Goal: Task Accomplishment & Management: Use online tool/utility

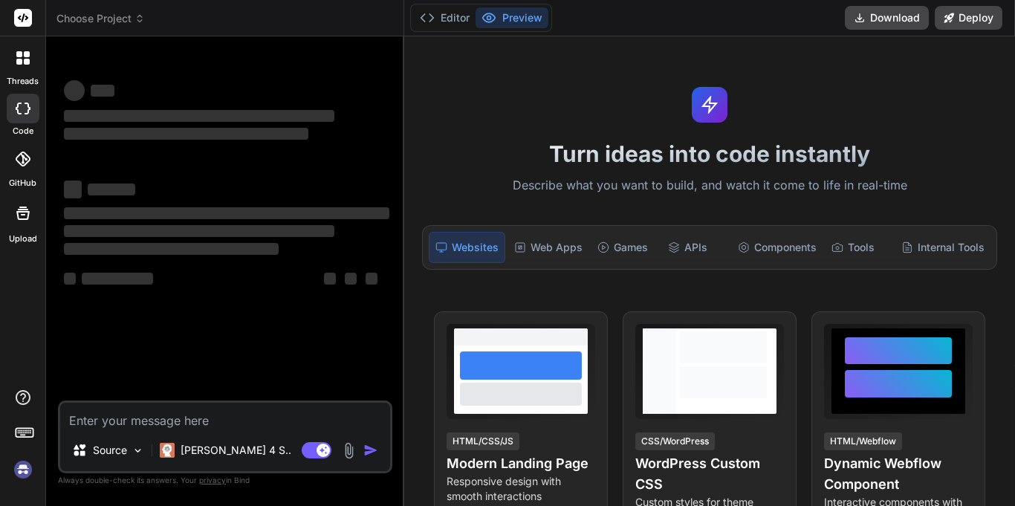
click at [188, 381] on div "‌ ‌ ‌ ‌ ‌ ‌ ‌ ‌ ‌ ‌ ‌ ‌ ‌ ‌" at bounding box center [226, 224] width 331 height 352
click at [164, 424] on textarea at bounding box center [225, 416] width 330 height 27
click at [427, 4] on div "Editor Preview" at bounding box center [481, 18] width 142 height 28
click at [438, 30] on div "Editor Preview" at bounding box center [481, 18] width 142 height 28
click at [447, 19] on button "Editor" at bounding box center [445, 17] width 62 height 21
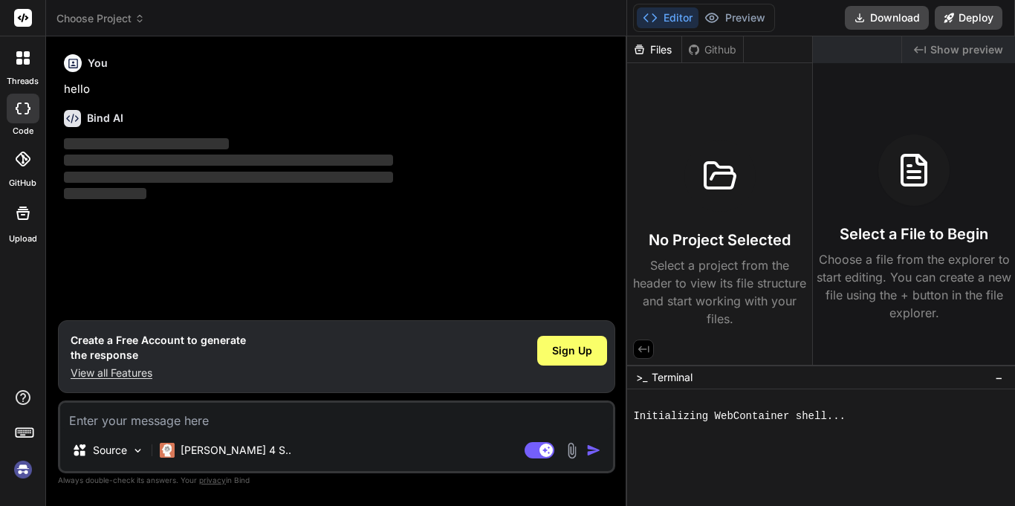
drag, startPoint x: 404, startPoint y: 71, endPoint x: 568, endPoint y: 219, distance: 221.5
click at [918, 54] on div "threads code GitHub Upload Choose Project Created with Pixso. Bind AI Web Searc…" at bounding box center [507, 253] width 1015 height 506
click at [561, 346] on span "Sign Up" at bounding box center [572, 350] width 40 height 15
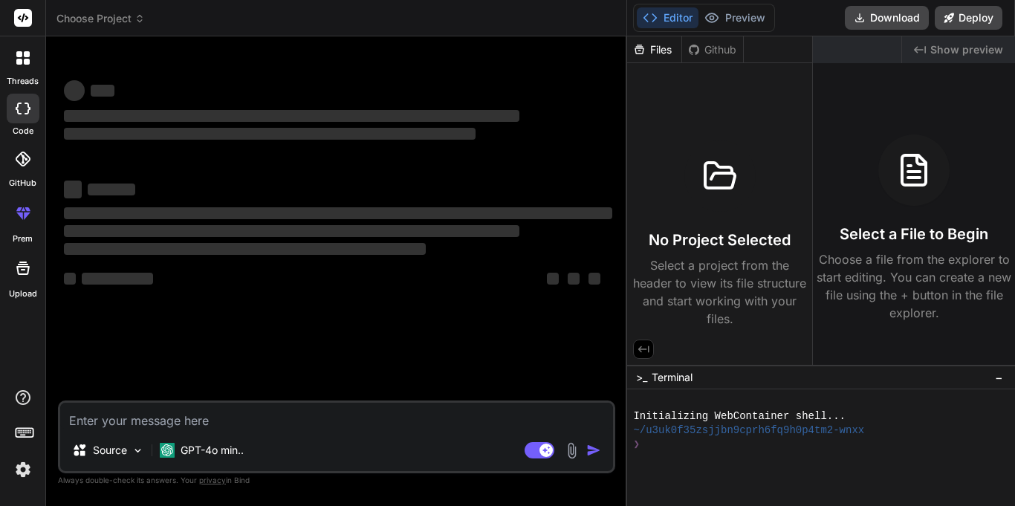
scroll to position [14, 0]
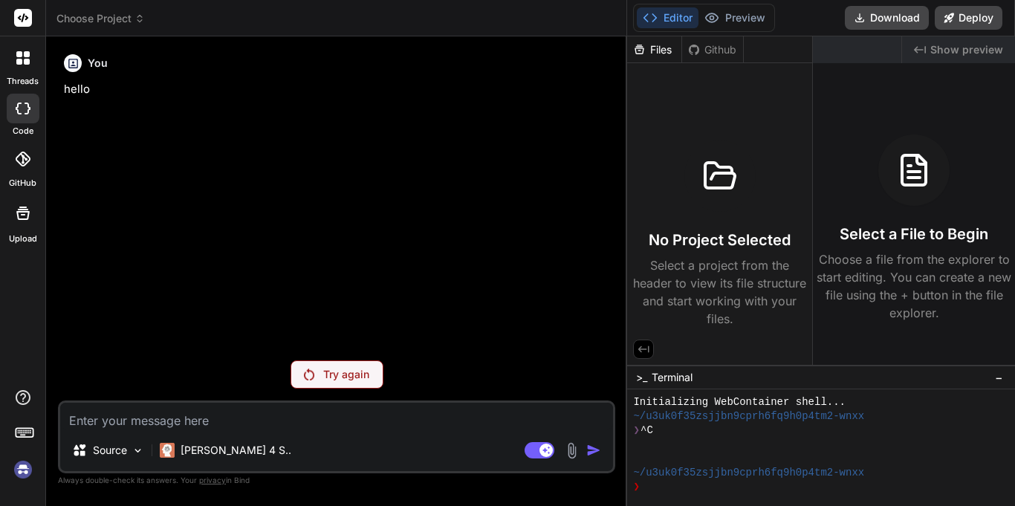
click at [349, 373] on p "Try again" at bounding box center [346, 374] width 46 height 15
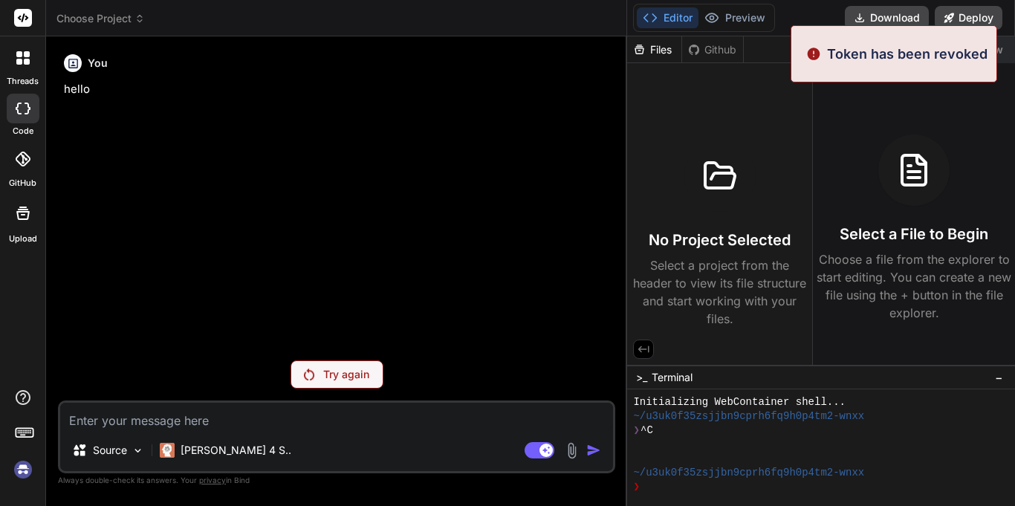
click at [219, 423] on textarea at bounding box center [336, 416] width 553 height 27
click at [21, 74] on div "threads" at bounding box center [22, 61] width 45 height 51
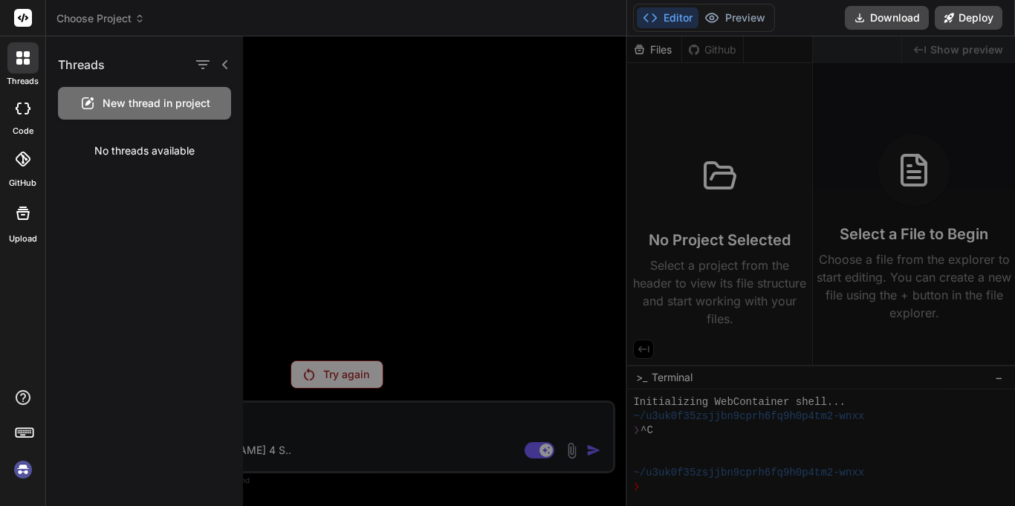
click at [137, 105] on span "New thread in project" at bounding box center [157, 103] width 108 height 15
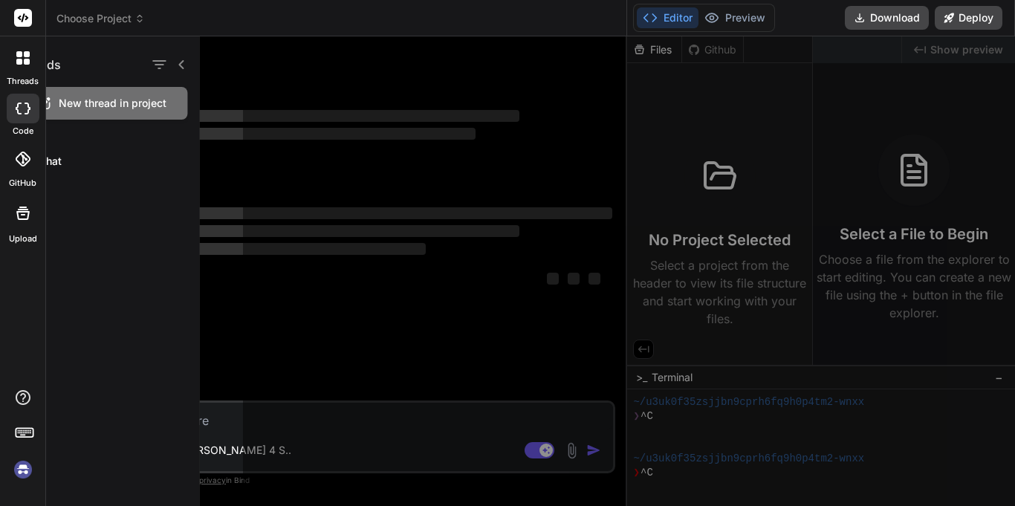
scroll to position [71, 0]
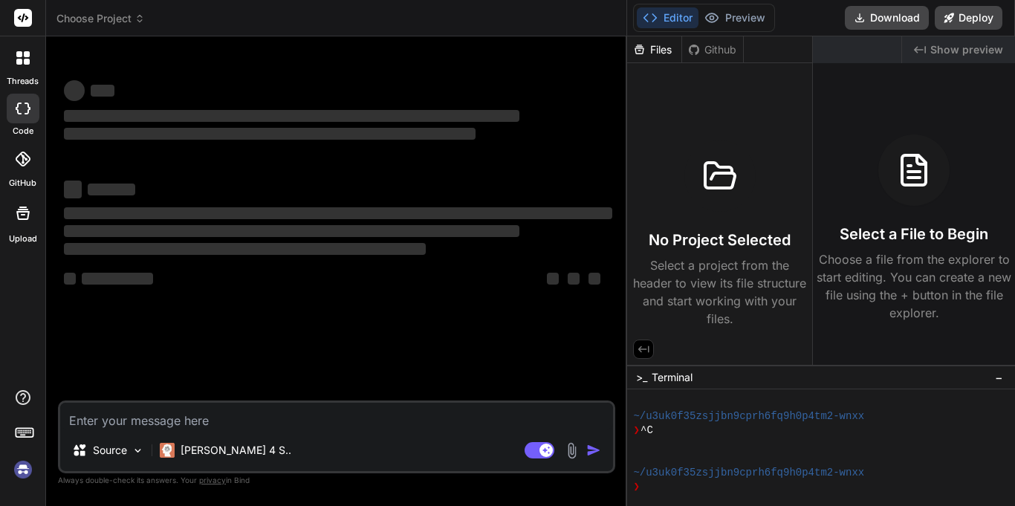
type textarea "x"
click at [195, 427] on textarea at bounding box center [336, 416] width 553 height 27
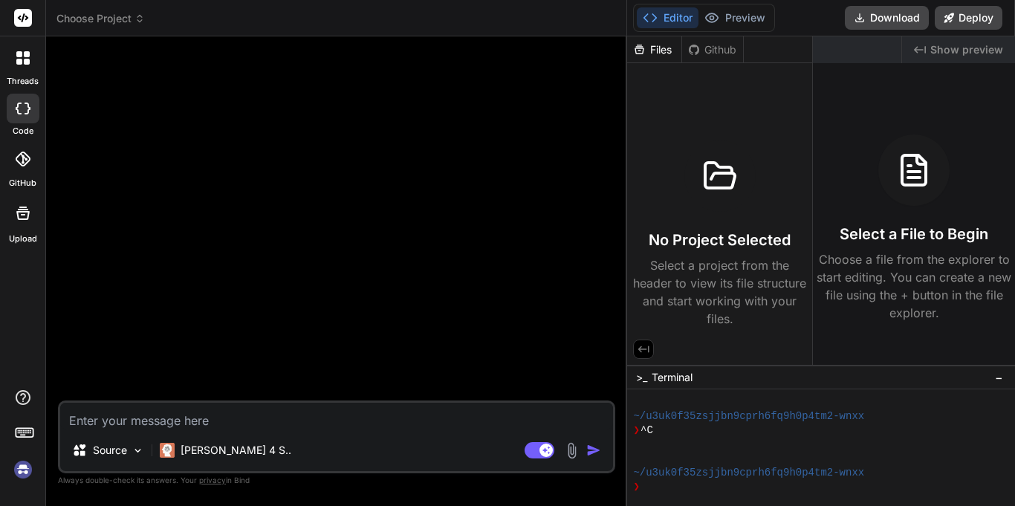
click at [22, 25] on rect at bounding box center [23, 18] width 18 height 18
click at [23, 14] on rect at bounding box center [23, 18] width 18 height 18
click at [157, 11] on div "Choose Project" at bounding box center [336, 18] width 560 height 15
click at [129, 16] on span "Choose Project" at bounding box center [100, 18] width 88 height 15
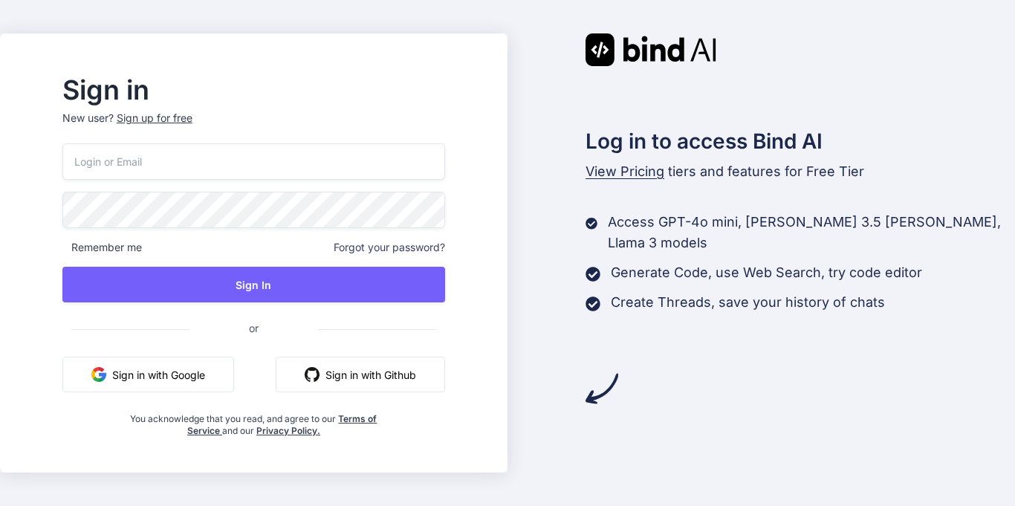
click at [192, 123] on div "Sign up for free" at bounding box center [155, 118] width 76 height 15
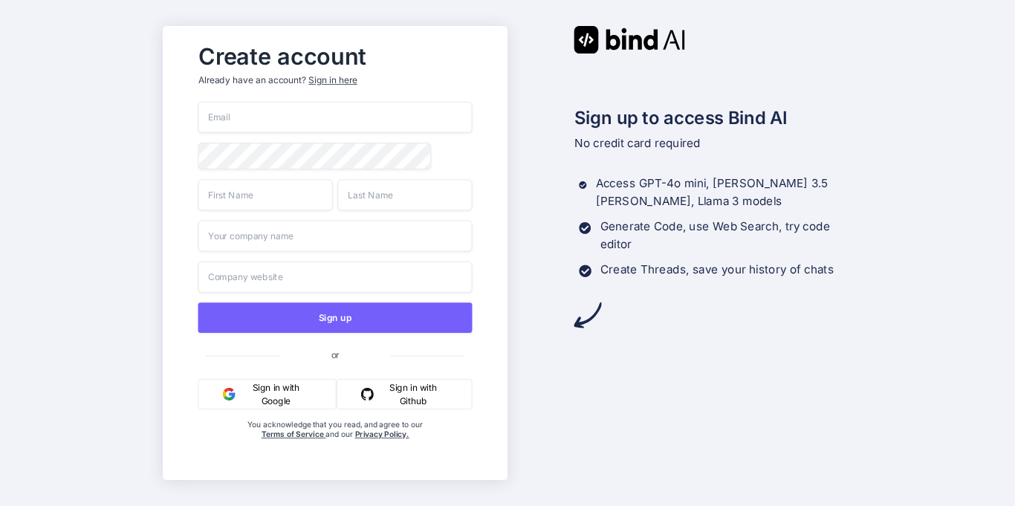
click at [326, 84] on div "Sign in here" at bounding box center [332, 80] width 48 height 13
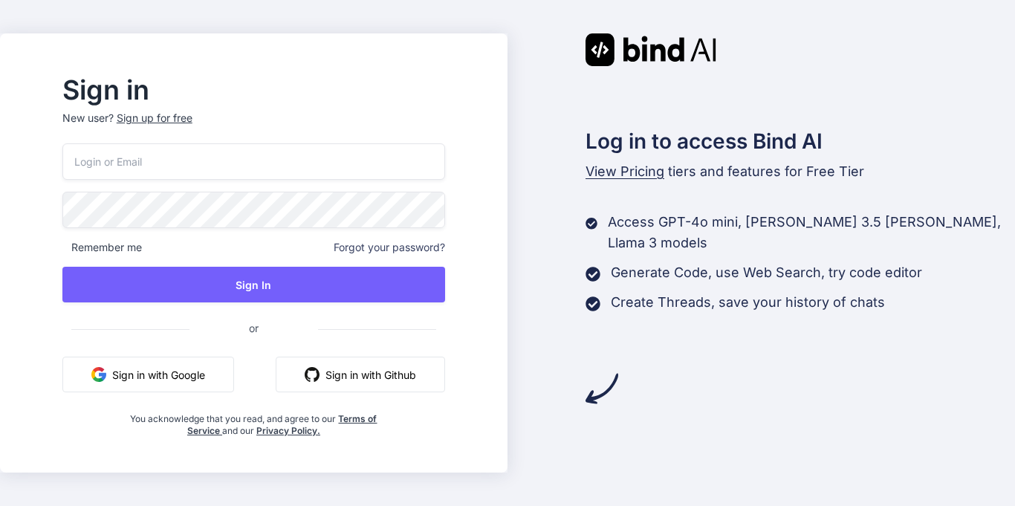
click at [201, 163] on input "email" at bounding box center [253, 161] width 383 height 36
paste input "Okay Alex so that's means i can do it locally and send it to you and you can me…"
type input "Okay Alex so that's means i can do it locally and send it to you and you can me…"
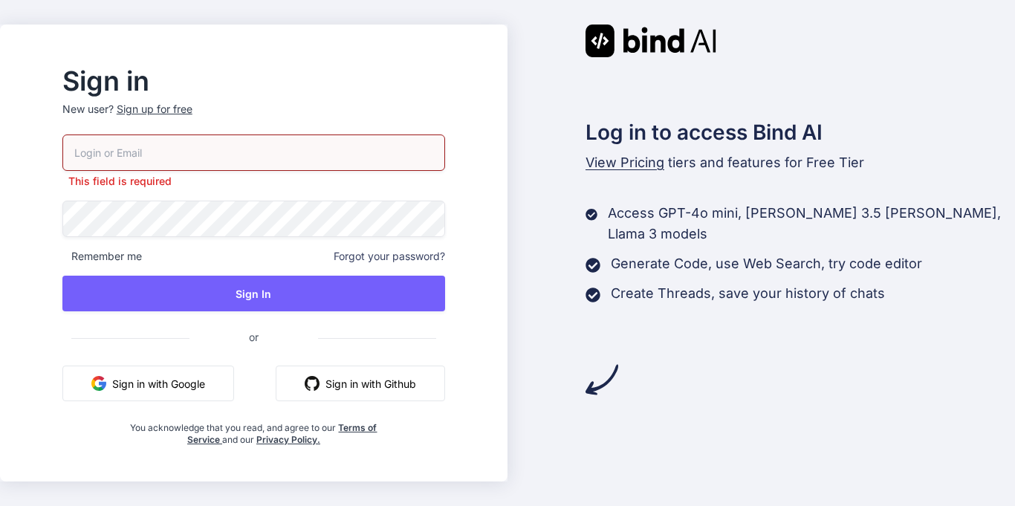
click at [333, 137] on input "email" at bounding box center [253, 153] width 383 height 36
paste input "yoy@yopmail.com"
type input "yoy@yopmail.com"
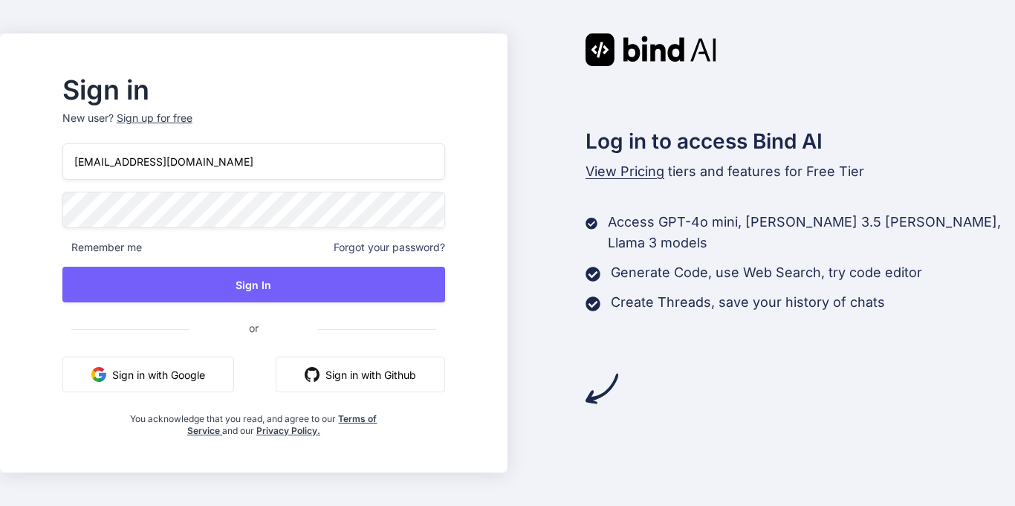
click at [62, 267] on button "Sign In" at bounding box center [253, 285] width 383 height 36
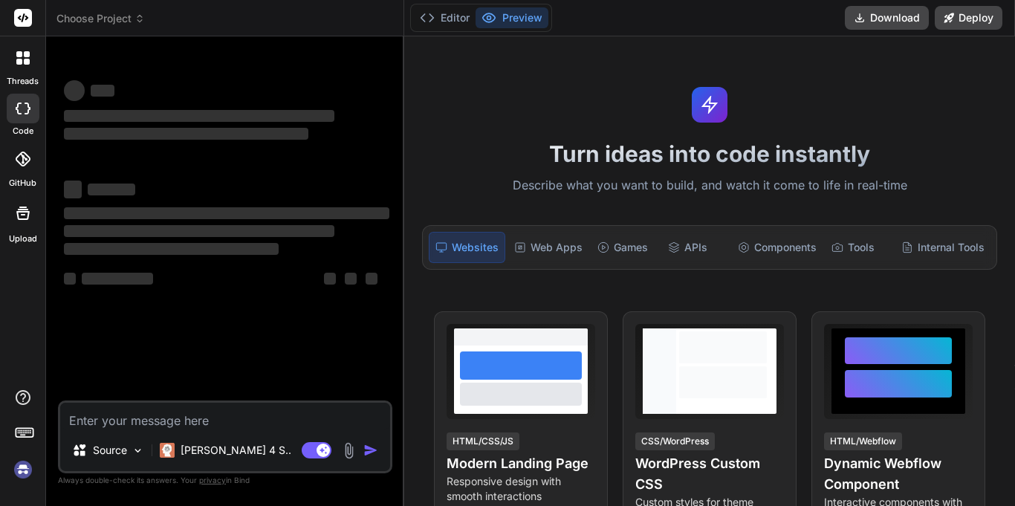
type textarea "x"
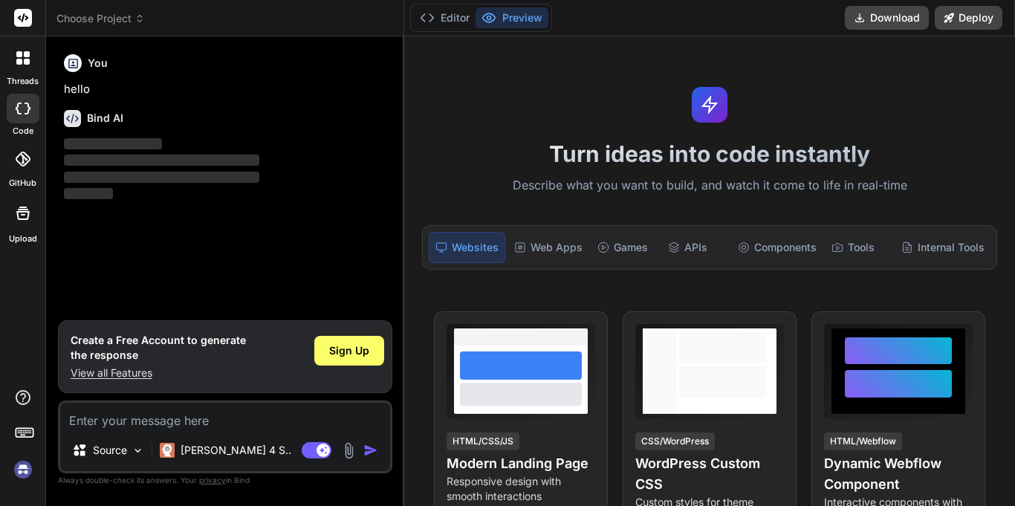
click at [288, 418] on textarea at bounding box center [225, 416] width 330 height 27
type textarea "Correct the English "Okay [PERSON_NAME] so that's means i can do it locally and…"
type textarea "x"
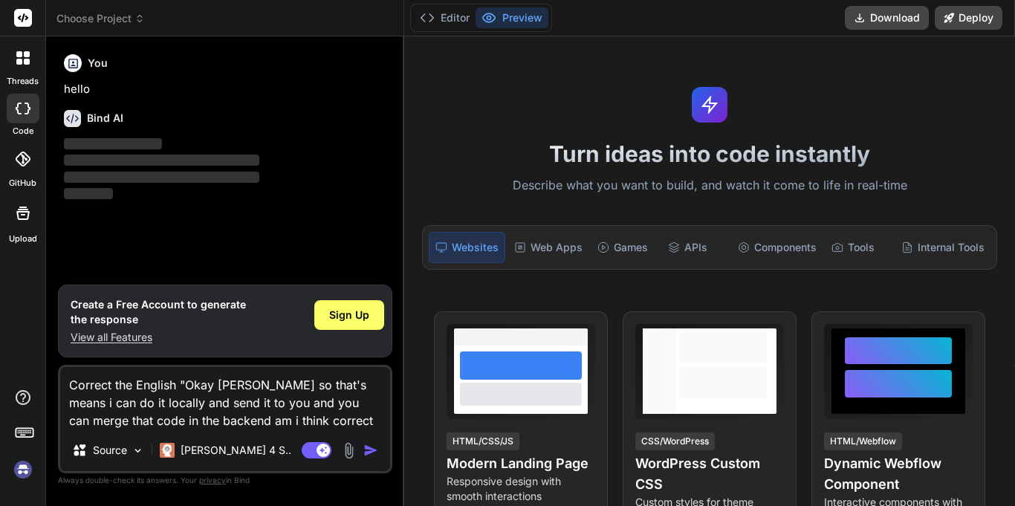
type textarea "Correct the English "Okay [PERSON_NAME] so that's means i can do it locally and…"
click at [373, 450] on img "button" at bounding box center [370, 450] width 15 height 15
click at [16, 423] on icon at bounding box center [24, 431] width 21 height 21
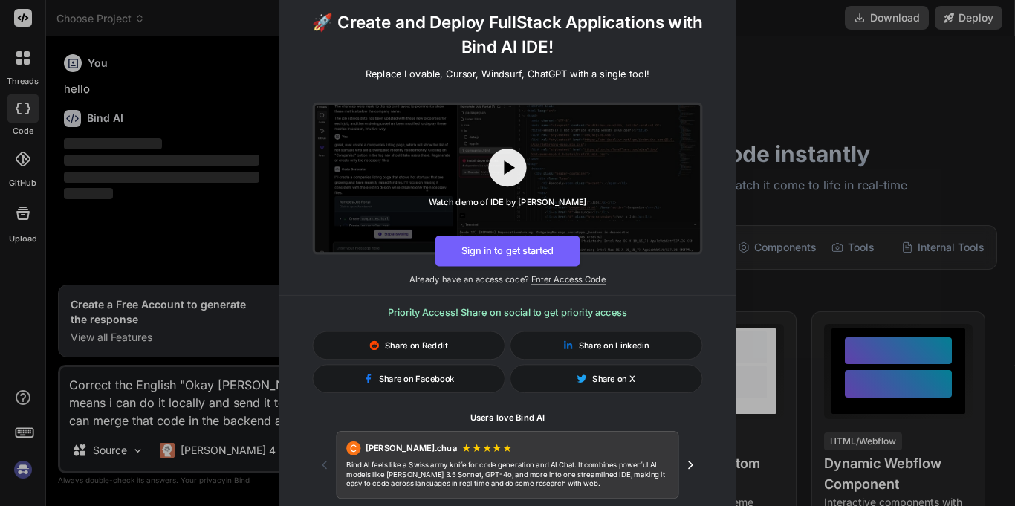
click at [182, 155] on div "🚀 Create and Deploy FullStack Applications with Bind AI IDE! Replace Lovable, C…" at bounding box center [507, 253] width 1015 height 506
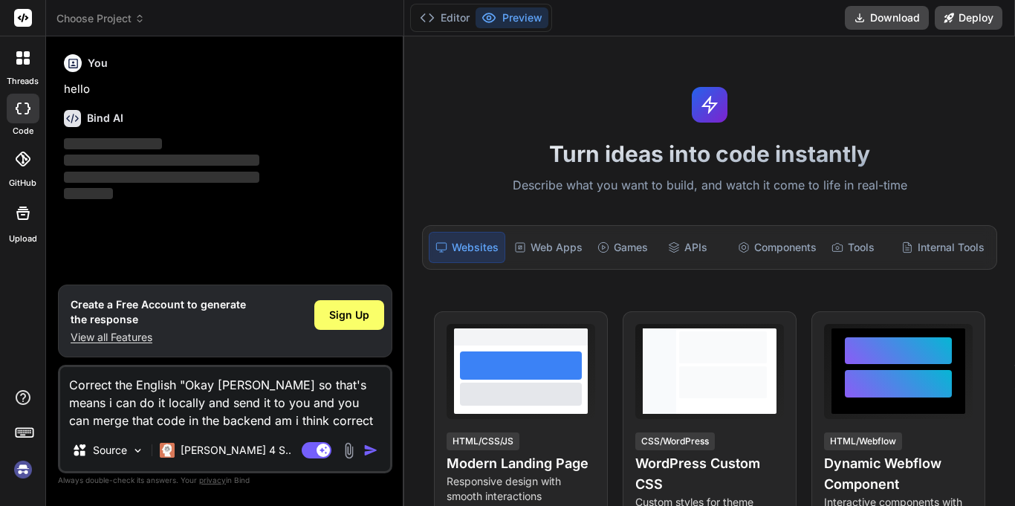
click at [27, 56] on icon at bounding box center [27, 54] width 6 height 6
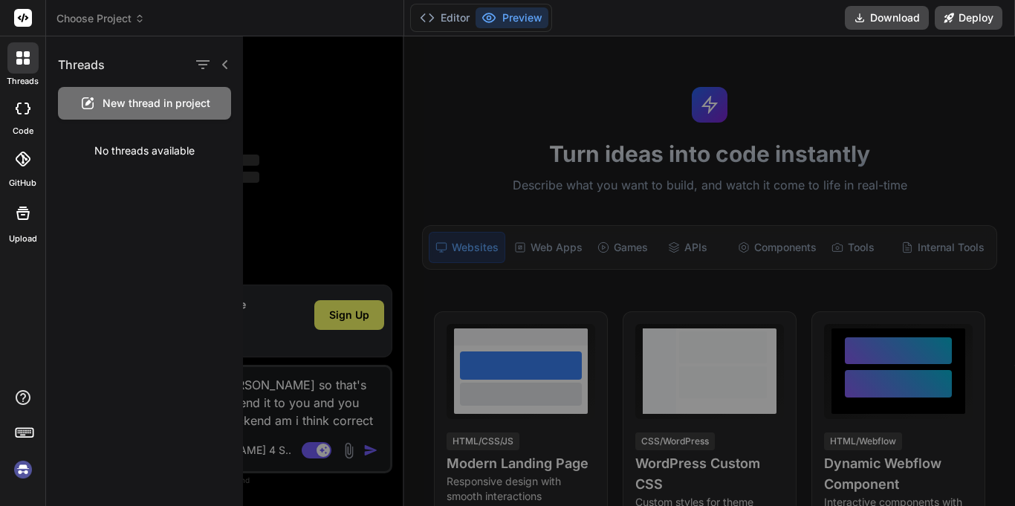
click at [32, 108] on div at bounding box center [23, 109] width 33 height 30
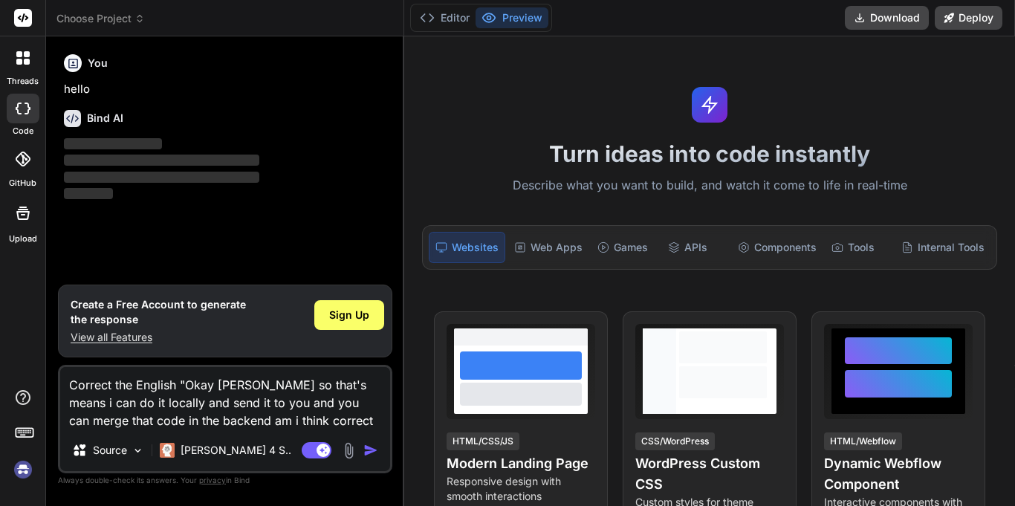
click at [30, 155] on div at bounding box center [23, 159] width 33 height 33
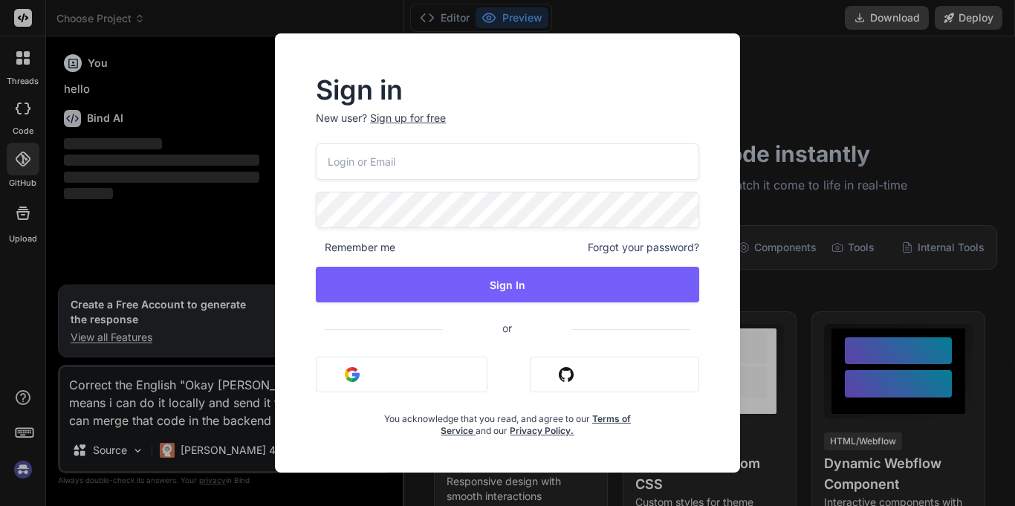
click at [31, 117] on div "Sign in New user? Sign up for free Remember me Forgot your password? Sign In or…" at bounding box center [507, 253] width 1015 height 506
